Goal: Transaction & Acquisition: Purchase product/service

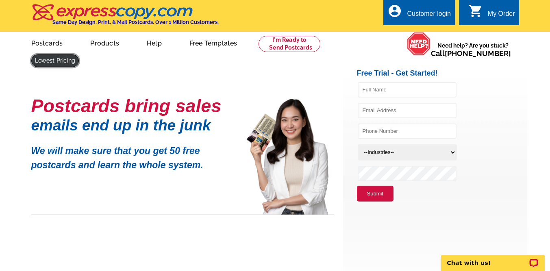
click at [79, 54] on link at bounding box center [55, 60] width 48 height 13
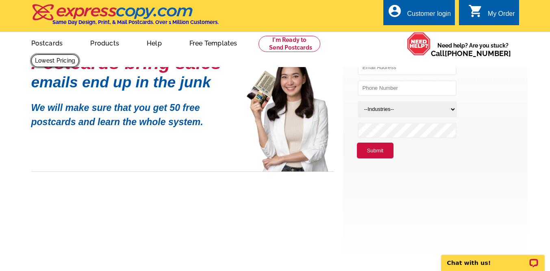
scroll to position [61, 0]
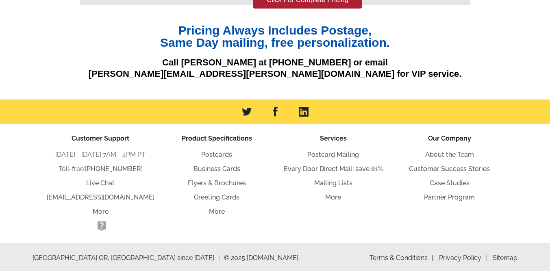
scroll to position [171, 0]
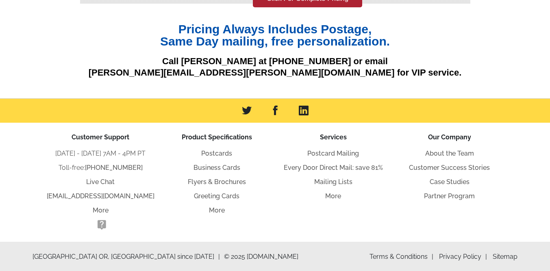
click at [446, 59] on p "Call Sarah Jones at 800-260-5887 or email sarah.jones@expresscopy.com for VIP s…" at bounding box center [275, 67] width 390 height 23
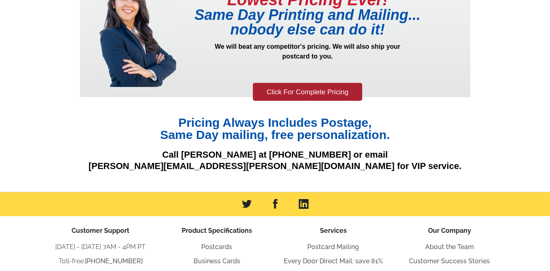
scroll to position [73, 0]
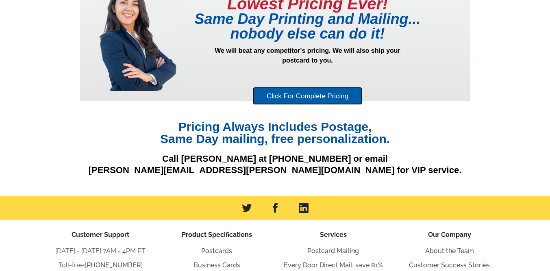
click at [298, 96] on link "Click For Complete Pricing" at bounding box center [307, 96] width 109 height 18
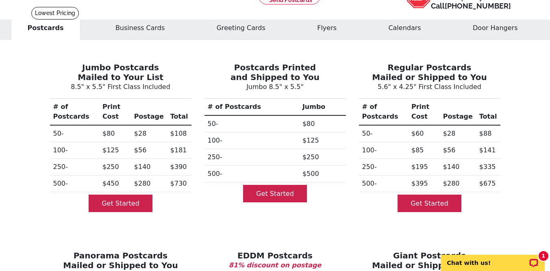
scroll to position [44, 0]
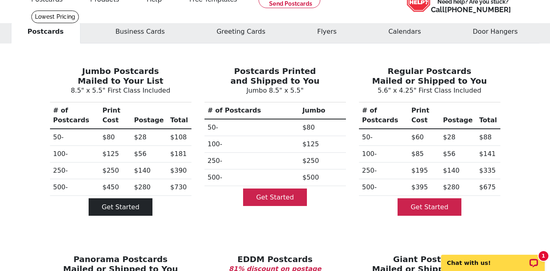
click at [128, 208] on link "Get Started" at bounding box center [121, 206] width 64 height 17
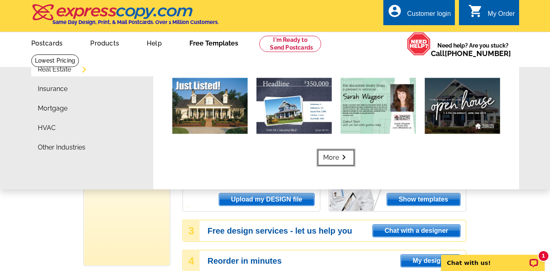
click at [335, 157] on link "More keyboard_arrow_right" at bounding box center [336, 157] width 36 height 15
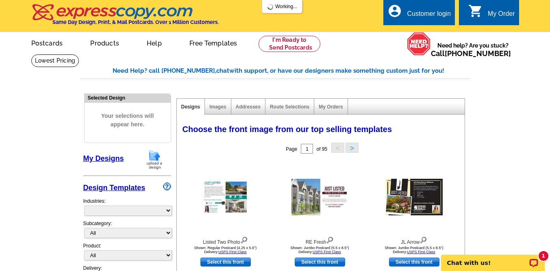
select select "785"
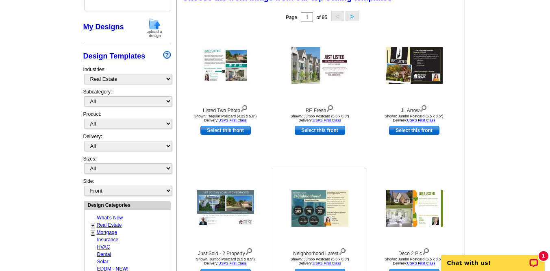
scroll to position [127, 0]
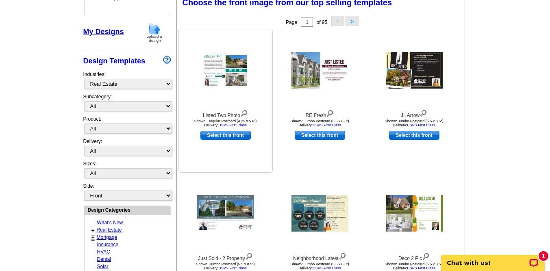
click at [236, 137] on link "Select this front" at bounding box center [225, 135] width 50 height 9
select select "1"
select select "back"
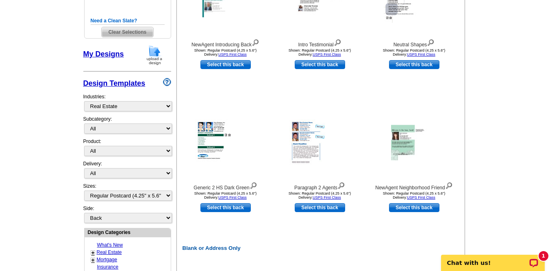
scroll to position [196, 0]
